Goal: Task Accomplishment & Management: Manage account settings

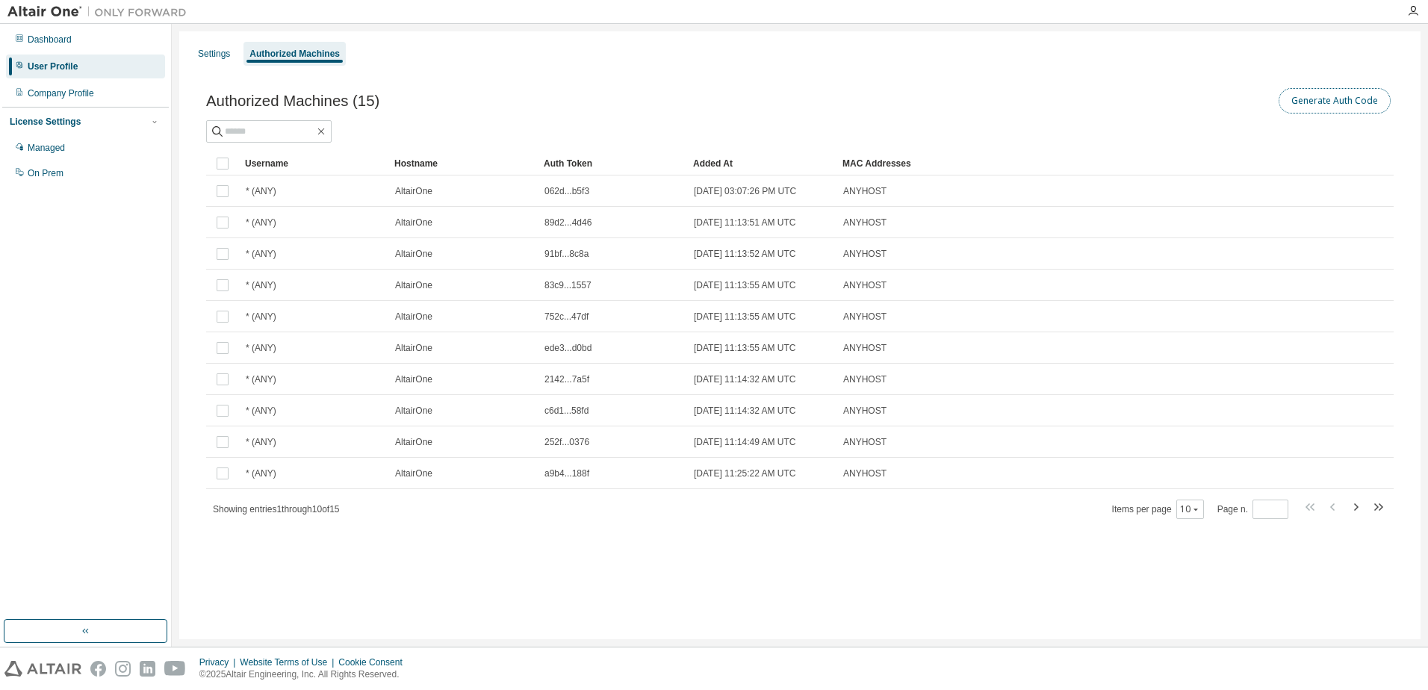
click at [1325, 105] on button "Generate Auth Code" at bounding box center [1335, 100] width 112 height 25
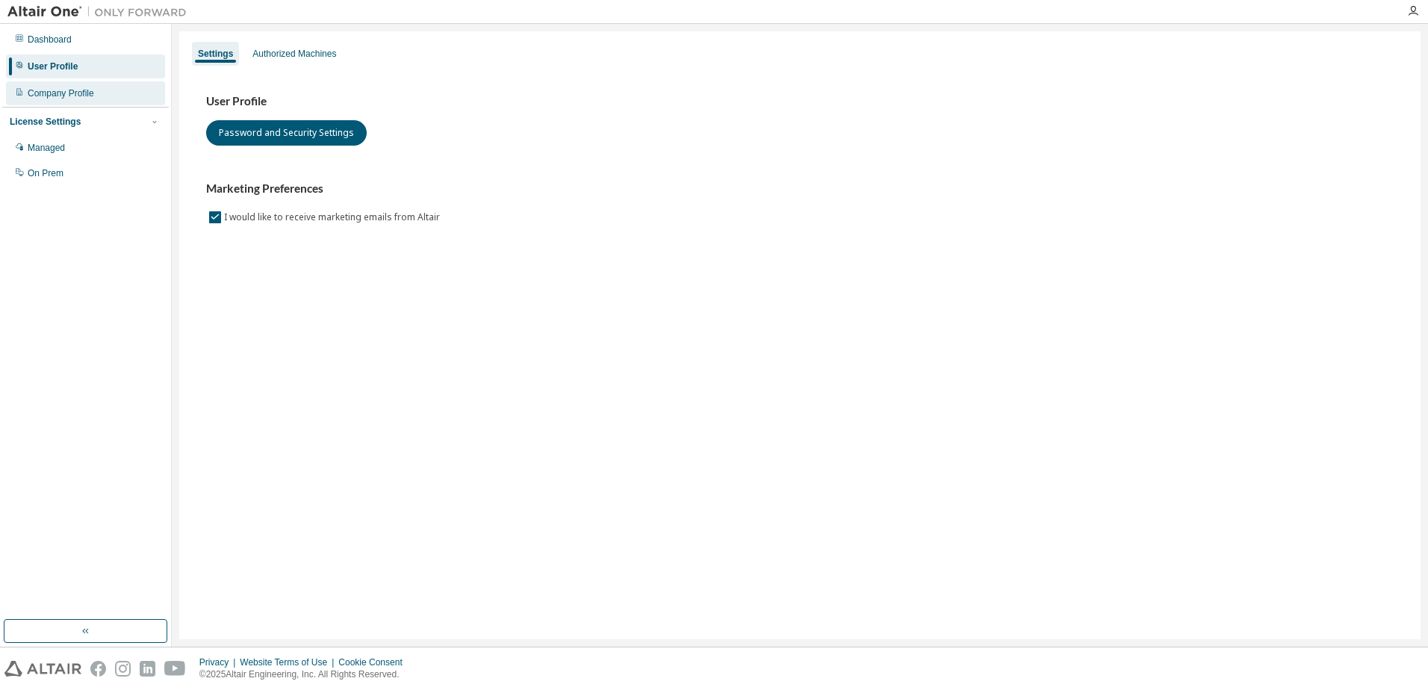
click at [43, 93] on div "Company Profile" at bounding box center [61, 93] width 66 height 12
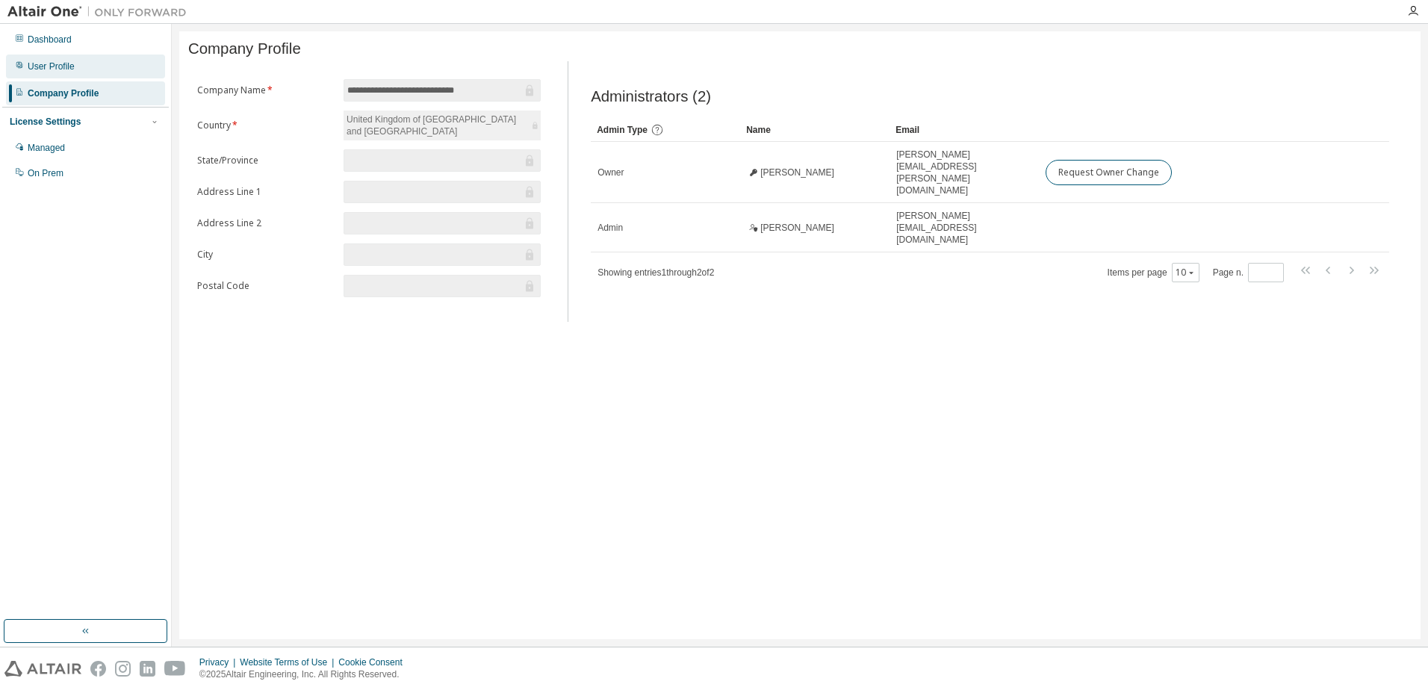
click at [52, 63] on div "User Profile" at bounding box center [51, 66] width 47 height 12
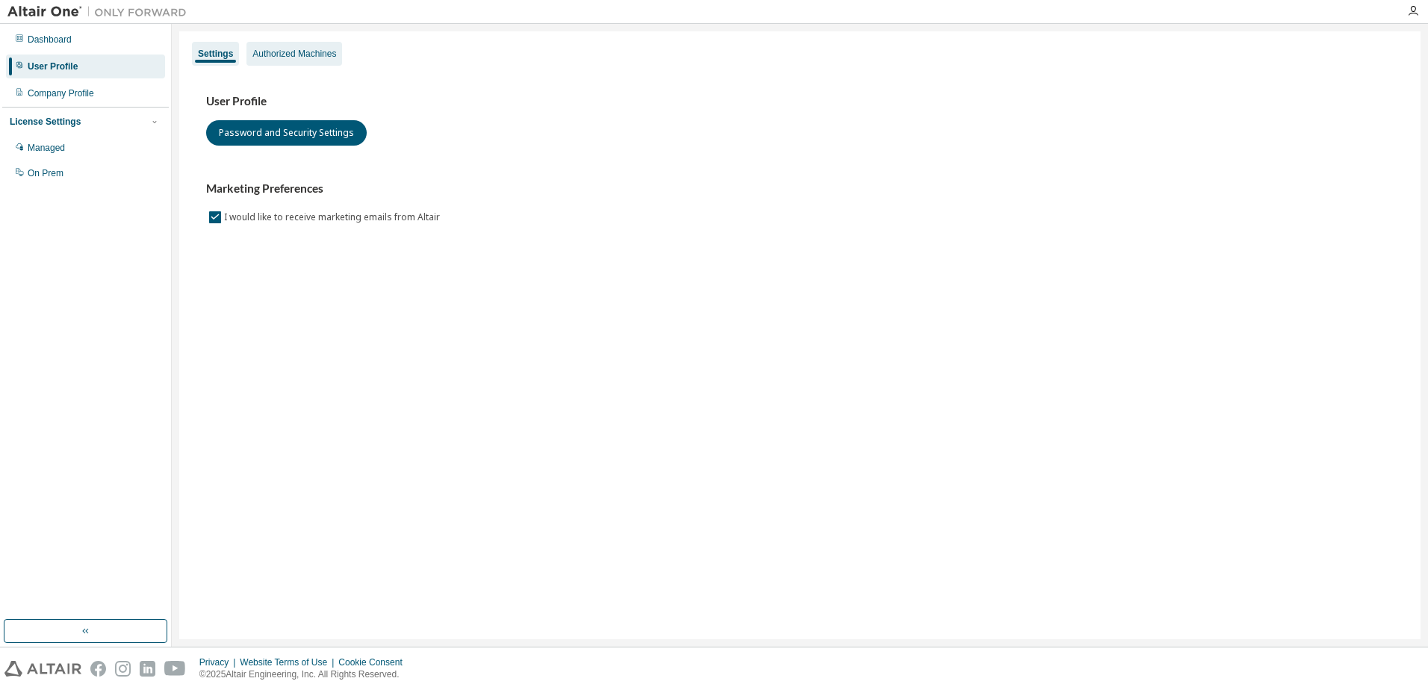
click at [304, 56] on div "Authorized Machines" at bounding box center [294, 54] width 84 height 12
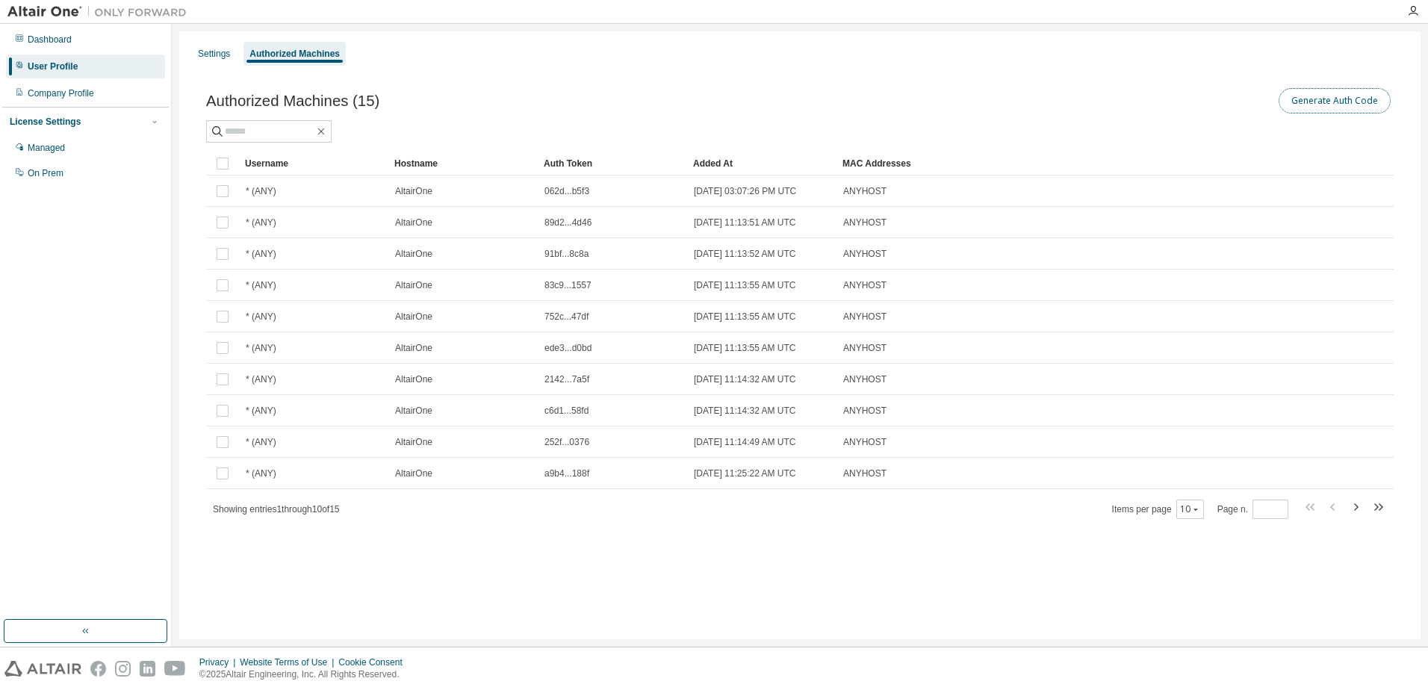
click at [1355, 101] on button "Generate Auth Code" at bounding box center [1335, 100] width 112 height 25
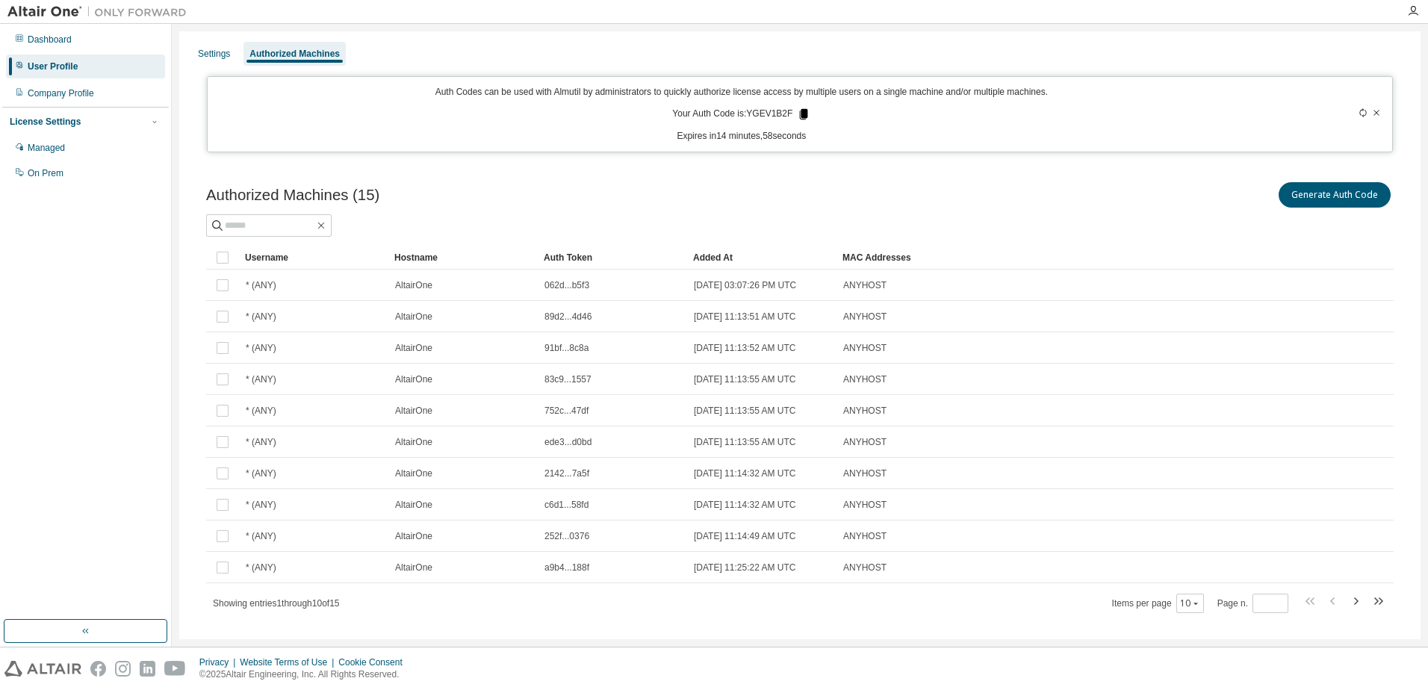
click at [800, 111] on icon at bounding box center [804, 114] width 8 height 10
